Goal: Obtain resource: Obtain resource

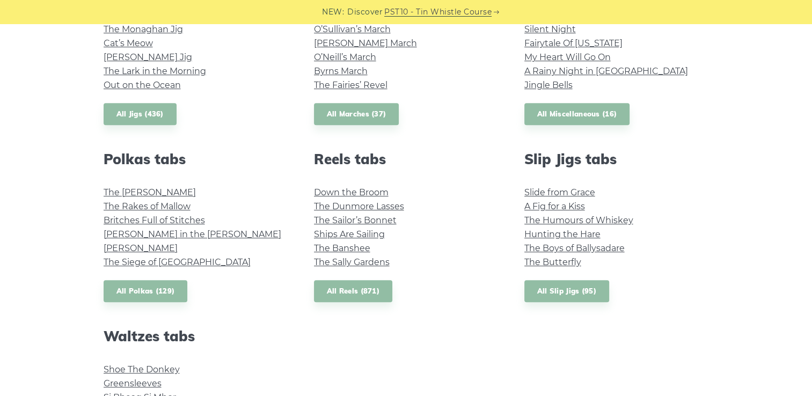
scroll to position [701, 0]
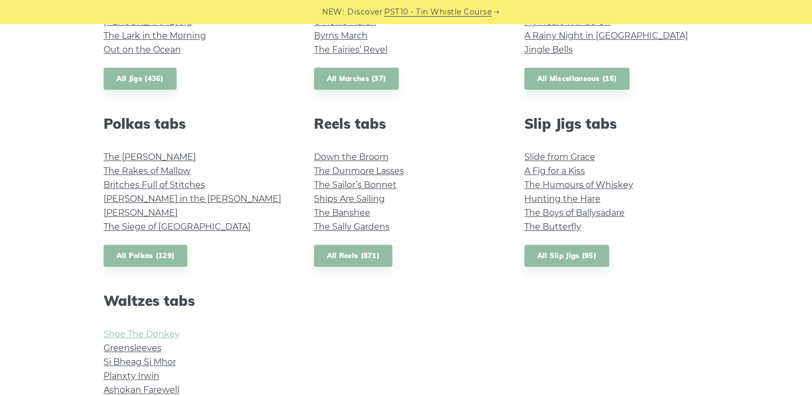
click at [161, 334] on link "Shoe The Donkey" at bounding box center [142, 334] width 76 height 10
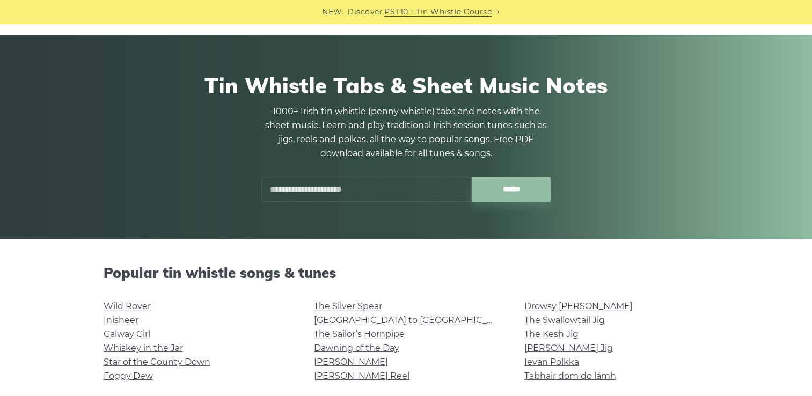
scroll to position [0, 0]
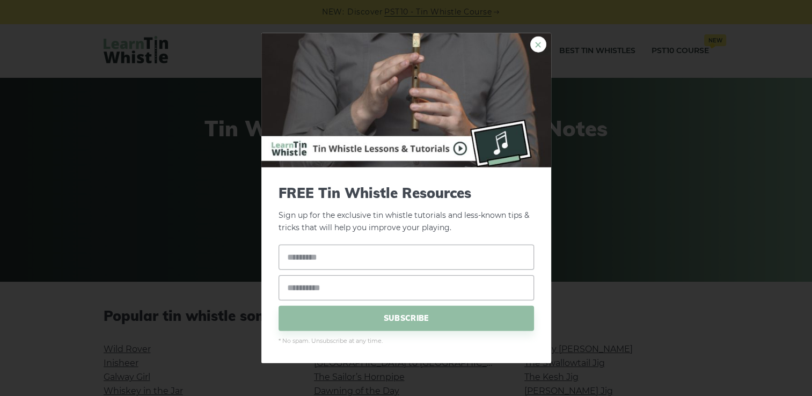
click at [539, 45] on link "×" at bounding box center [538, 45] width 16 height 16
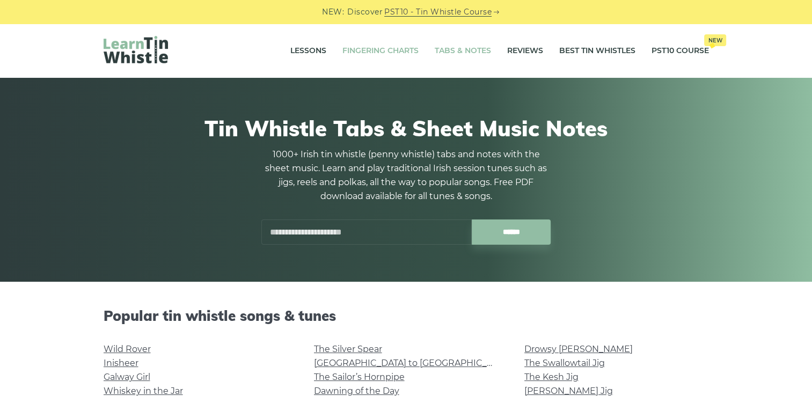
click at [362, 51] on link "Fingering Charts" at bounding box center [381, 51] width 76 height 27
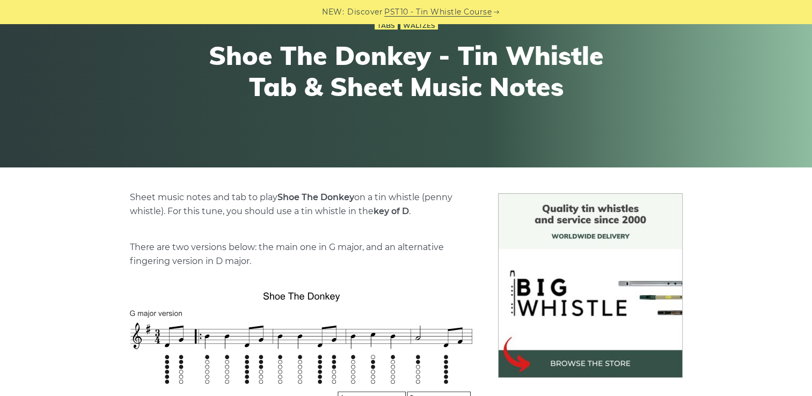
scroll to position [164, 0]
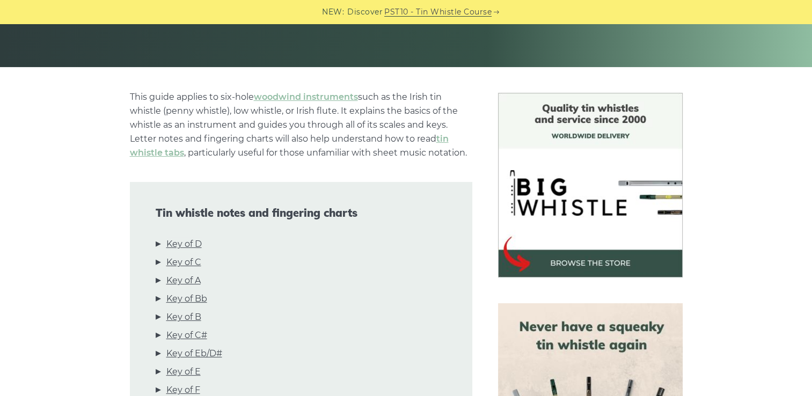
scroll to position [222, 0]
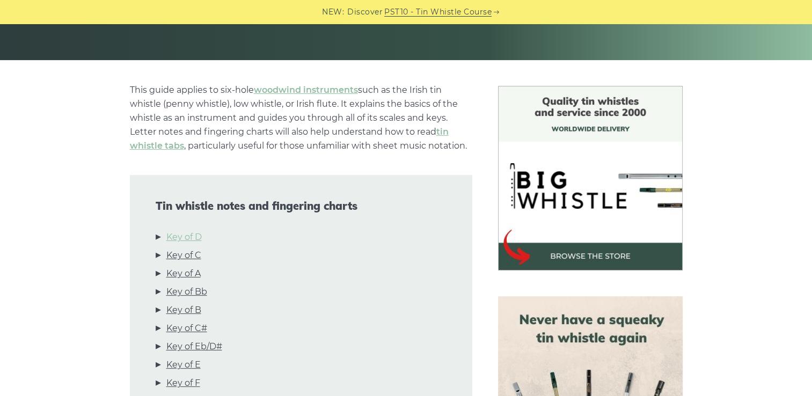
click at [193, 237] on link "Key of D" at bounding box center [183, 237] width 35 height 14
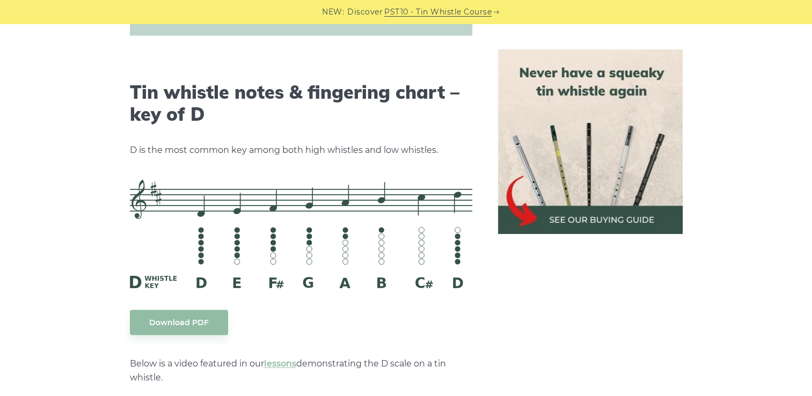
scroll to position [1673, 0]
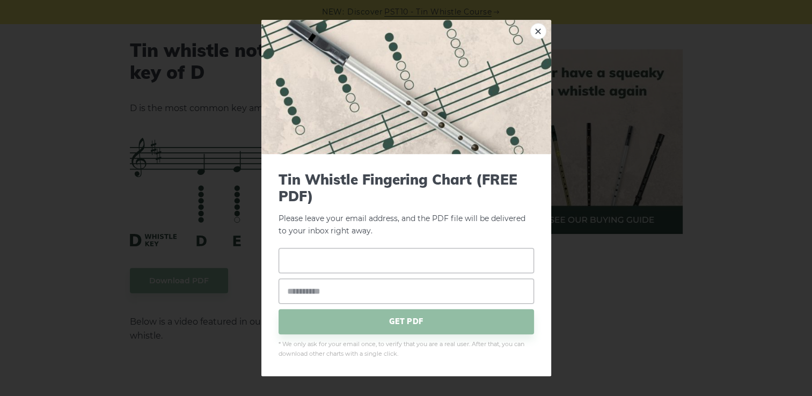
click at [315, 264] on input "text" at bounding box center [407, 260] width 256 height 25
type input "**********"
click at [300, 306] on div "**********" at bounding box center [407, 291] width 256 height 86
click at [294, 295] on input "email" at bounding box center [407, 291] width 256 height 25
type input "**********"
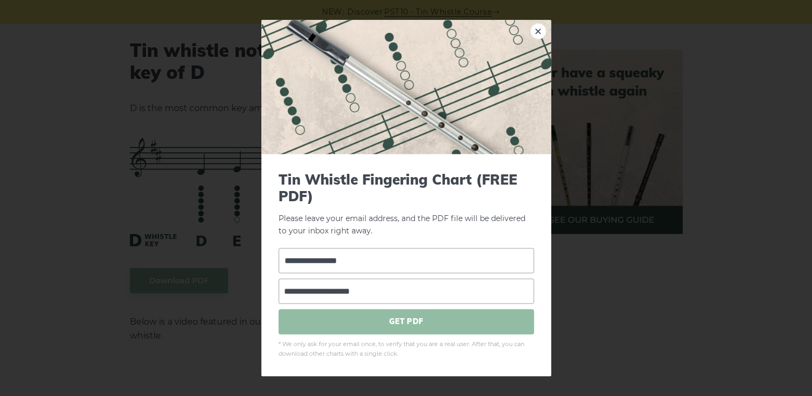
click at [393, 320] on span "GET PDF" at bounding box center [407, 321] width 256 height 25
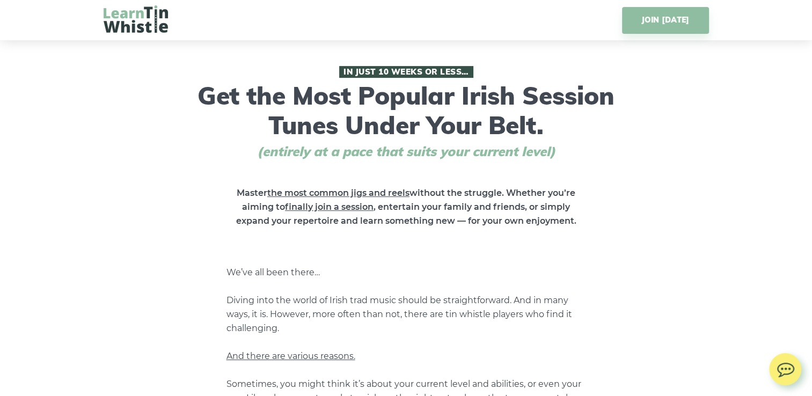
scroll to position [466, 0]
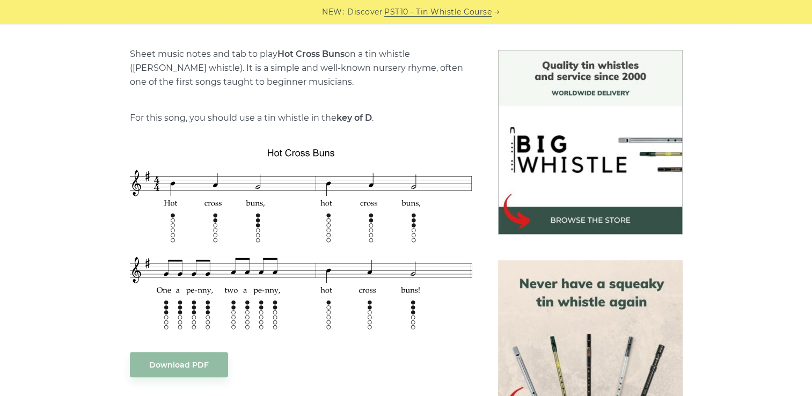
scroll to position [279, 0]
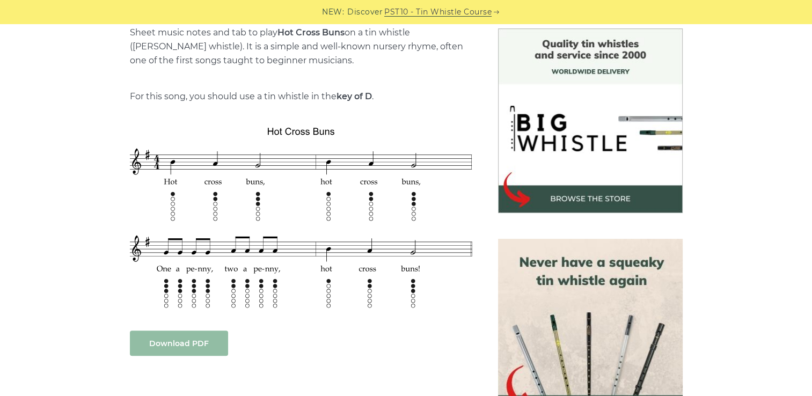
click at [171, 345] on link "Download PDF" at bounding box center [179, 343] width 98 height 25
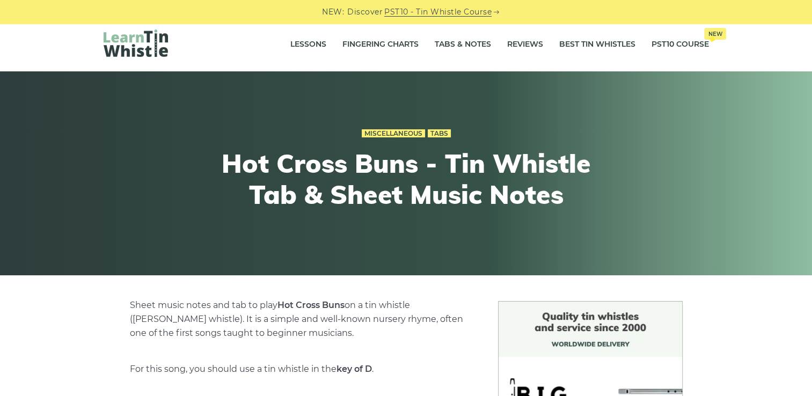
scroll to position [0, 0]
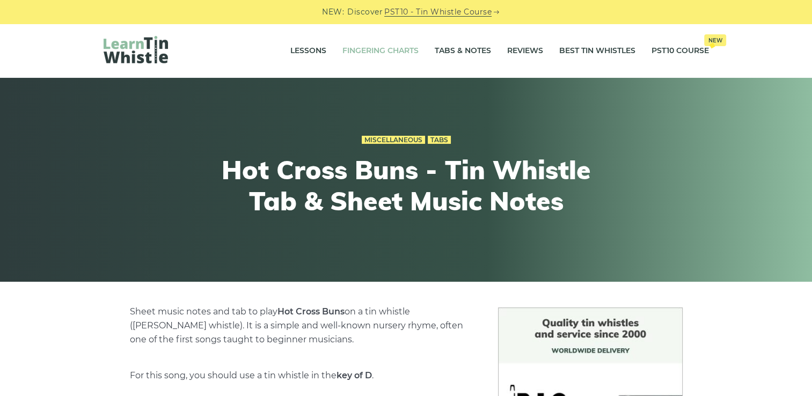
click at [365, 47] on link "Fingering Charts" at bounding box center [381, 51] width 76 height 27
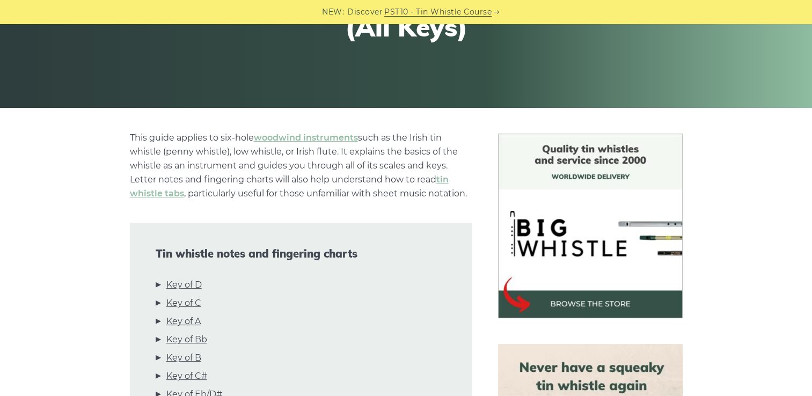
scroll to position [179, 0]
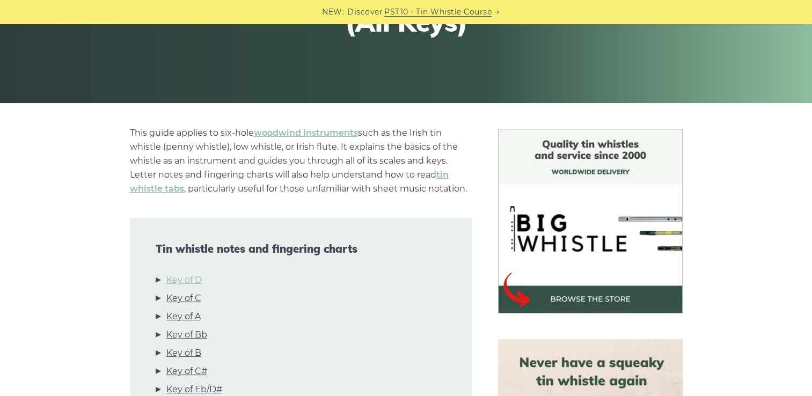
click at [183, 279] on link "Key of D" at bounding box center [183, 280] width 35 height 14
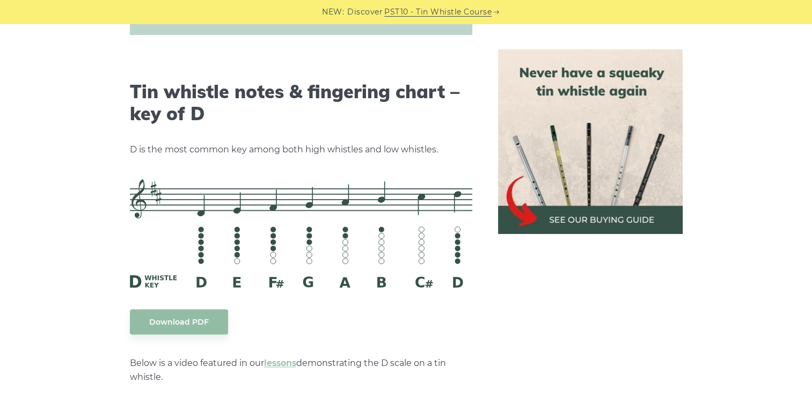
scroll to position [1673, 0]
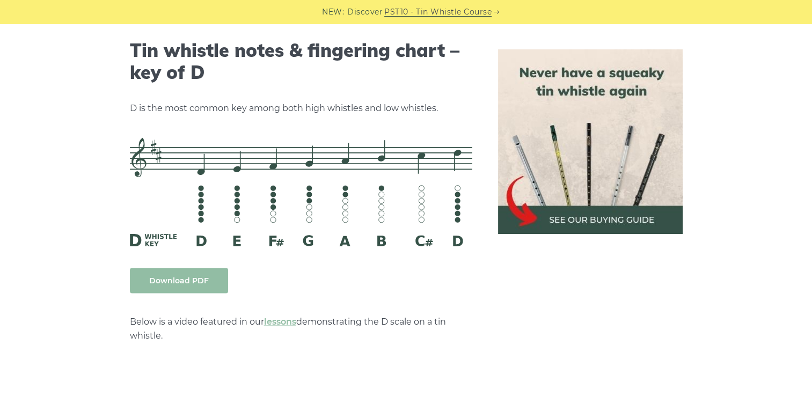
click at [202, 272] on link "Download PDF" at bounding box center [179, 280] width 98 height 25
